Goal: Task Accomplishment & Management: Use online tool/utility

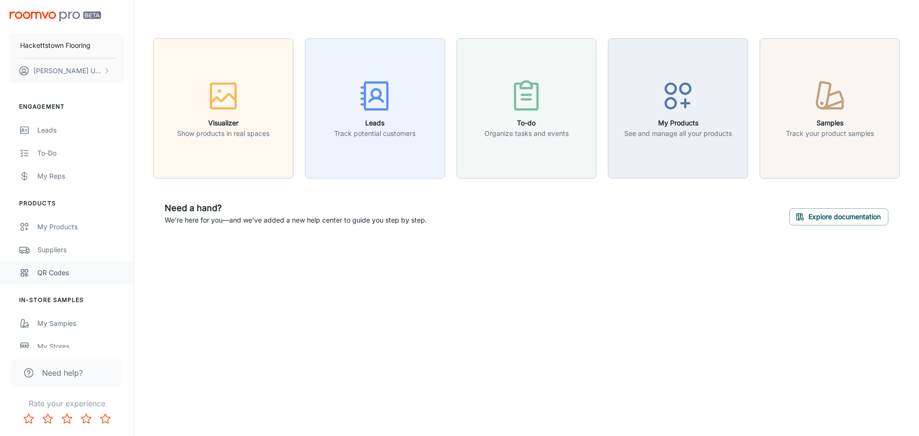
click at [61, 270] on div "QR Codes" at bounding box center [80, 273] width 87 height 11
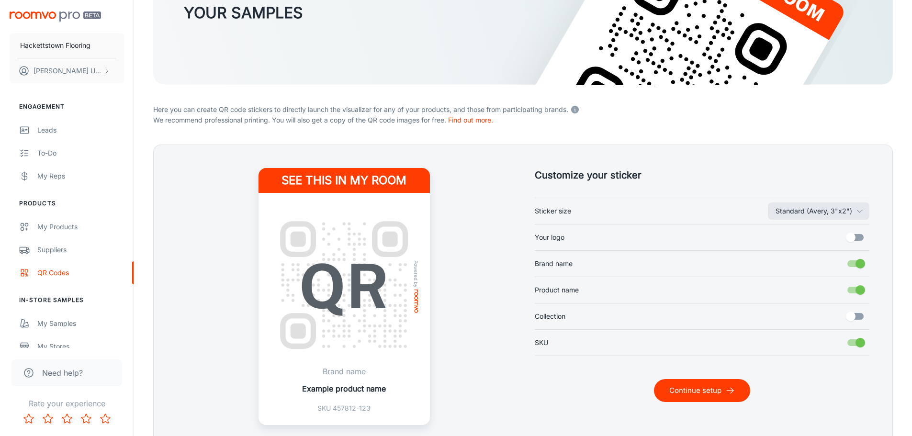
scroll to position [195, 0]
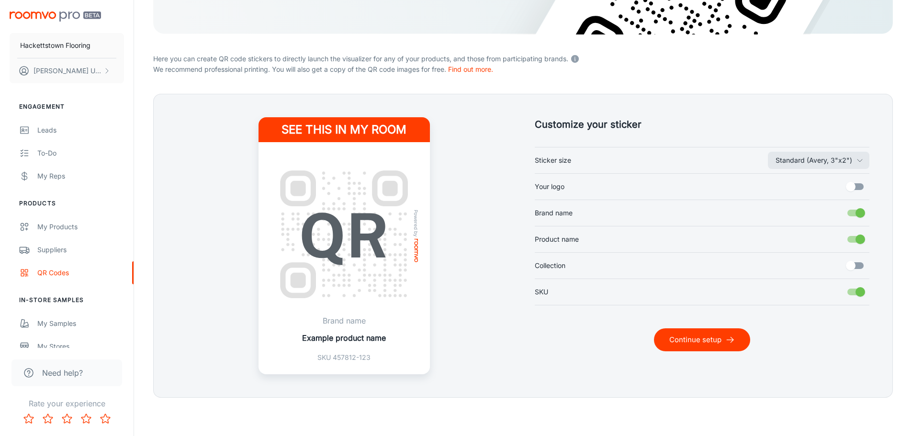
click at [677, 339] on button "Continue setup" at bounding box center [702, 339] width 96 height 23
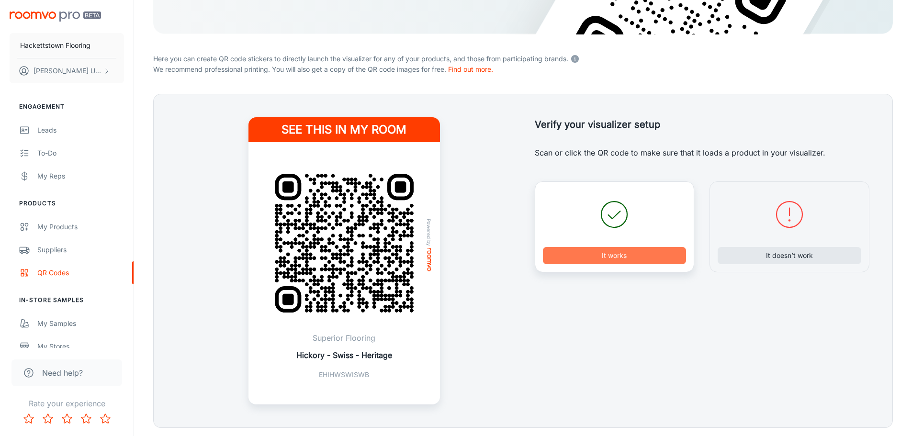
click at [629, 253] on button "It works" at bounding box center [615, 255] width 144 height 17
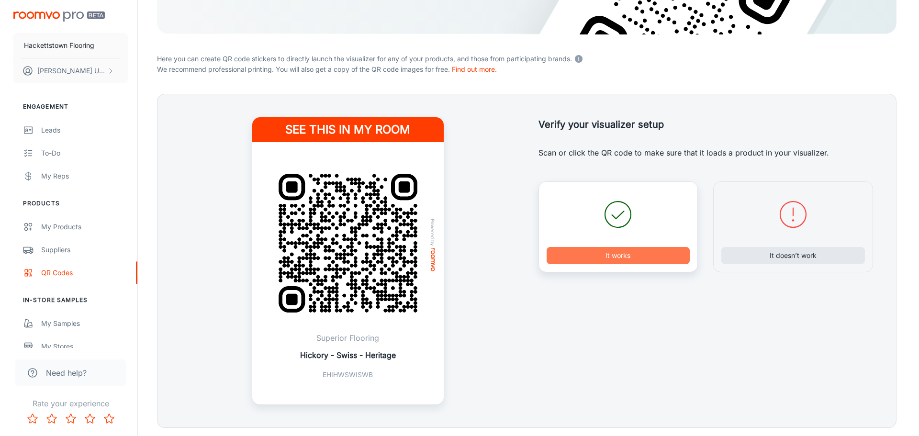
scroll to position [0, 0]
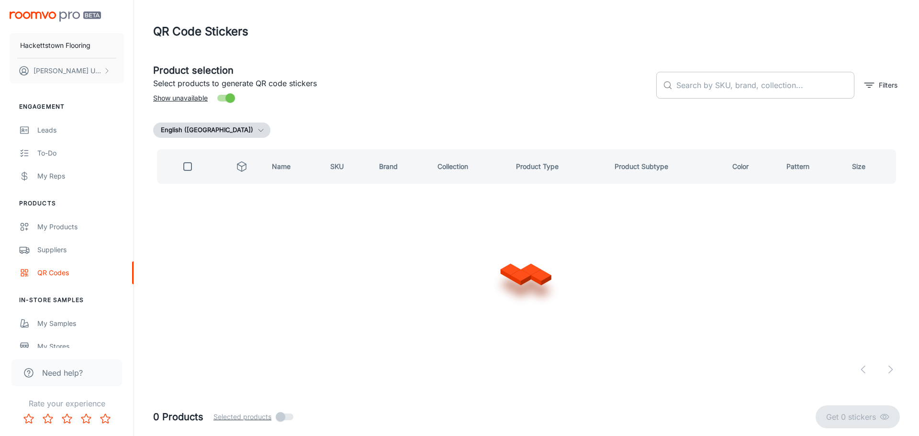
click at [705, 89] on input "text" at bounding box center [765, 85] width 178 height 27
type input "founders trace"
checkbox input "true"
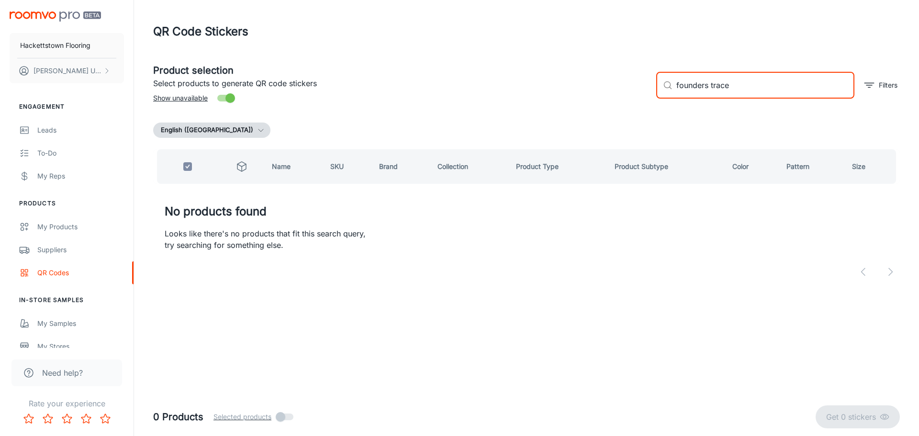
drag, startPoint x: 745, startPoint y: 84, endPoint x: 631, endPoint y: 85, distance: 113.5
click at [631, 85] on div "Product selection Select products to generate QR code stickers Show unavailable…" at bounding box center [523, 82] width 755 height 52
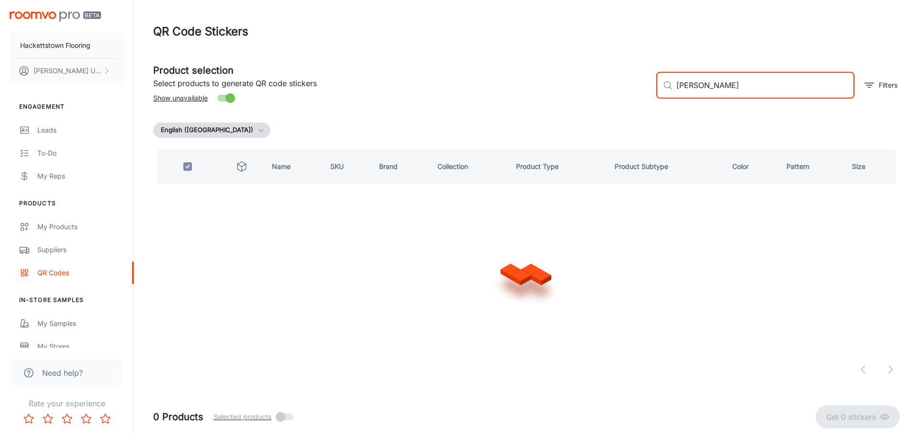
type input "[PERSON_NAME]"
checkbox input "false"
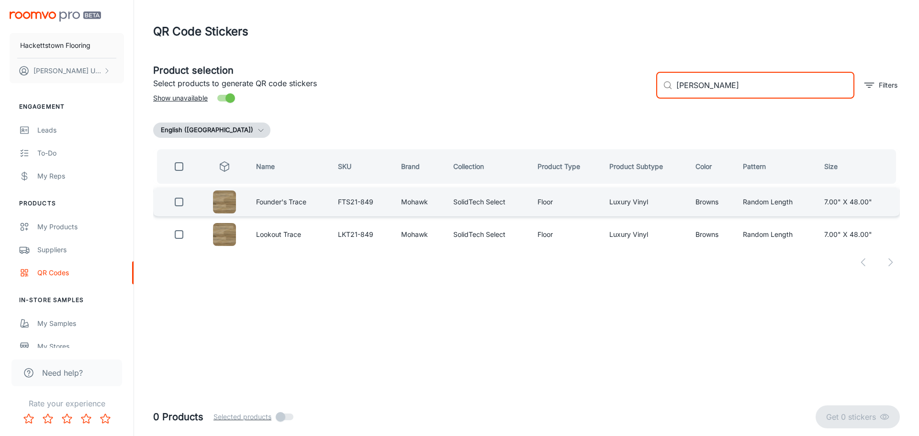
type input "[PERSON_NAME]"
click at [281, 204] on td "Founder's Trace" at bounding box center [289, 202] width 82 height 29
click at [180, 203] on input "checkbox" at bounding box center [178, 201] width 19 height 19
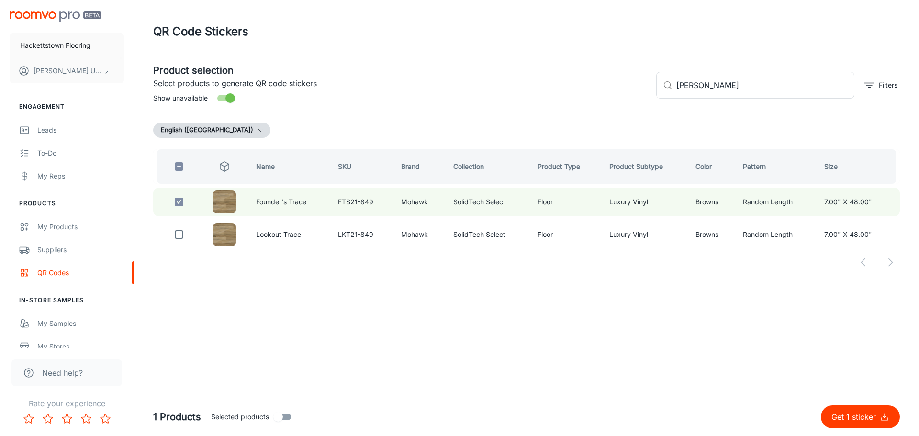
click at [854, 414] on p "Get 1 sticker" at bounding box center [856, 416] width 48 height 11
checkbox input "false"
